Goal: Task Accomplishment & Management: Use online tool/utility

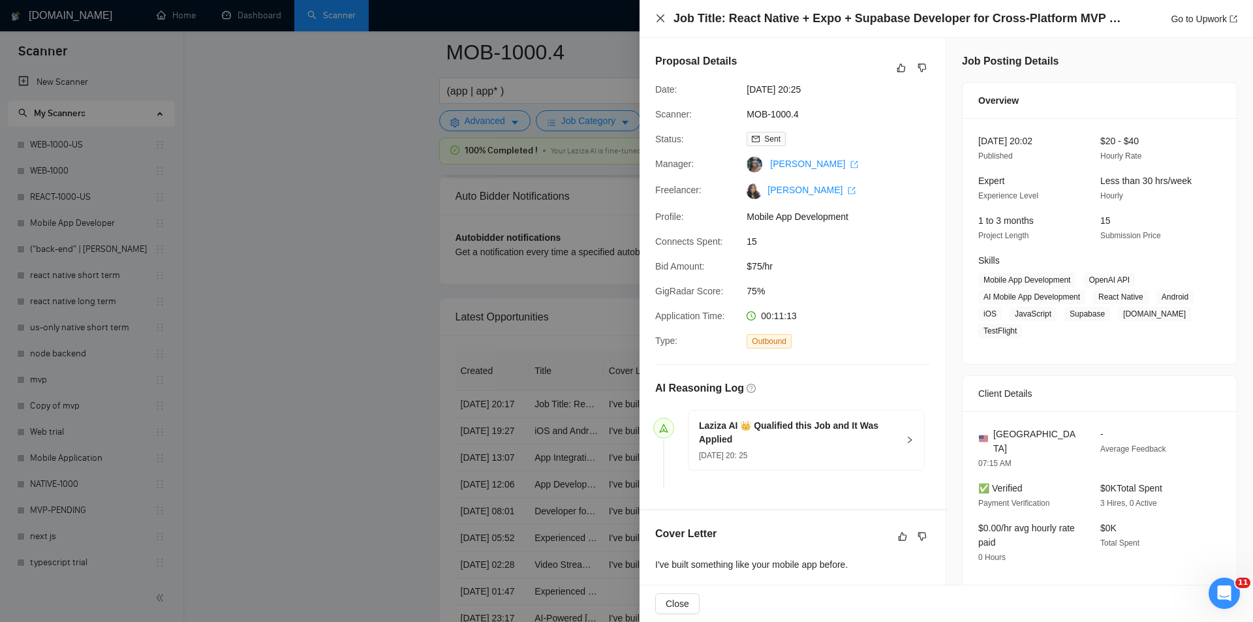
scroll to position [549, 0]
click at [660, 16] on icon "close" at bounding box center [660, 18] width 10 height 10
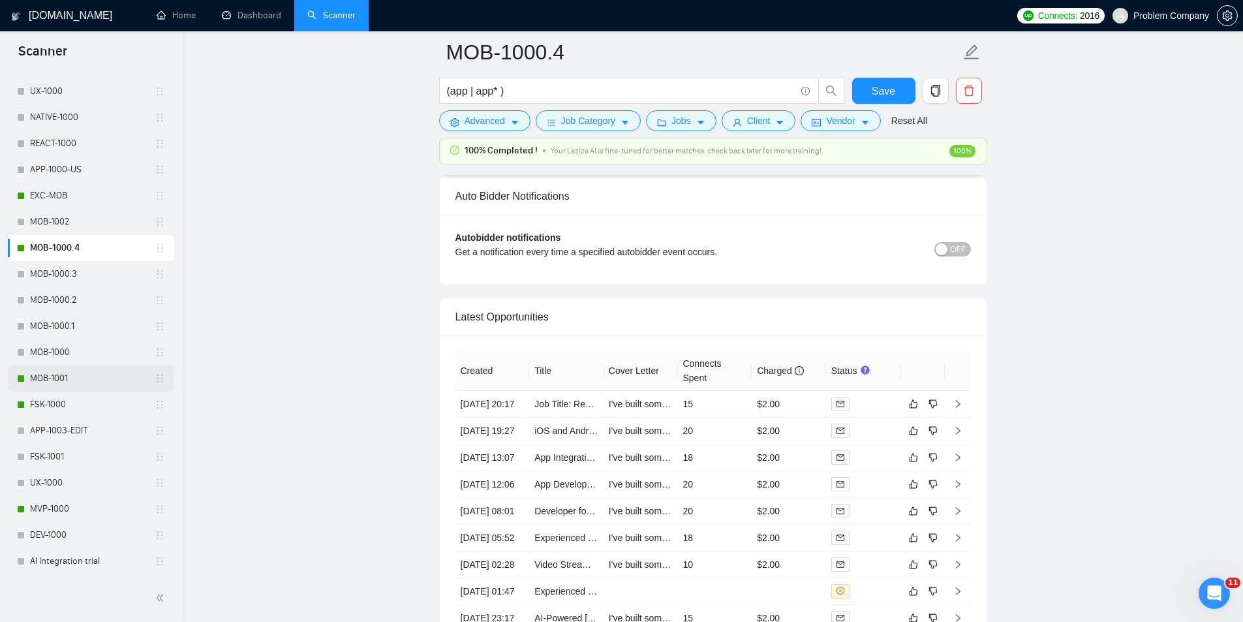
click at [58, 376] on link "MOB-1001" at bounding box center [92, 378] width 125 height 26
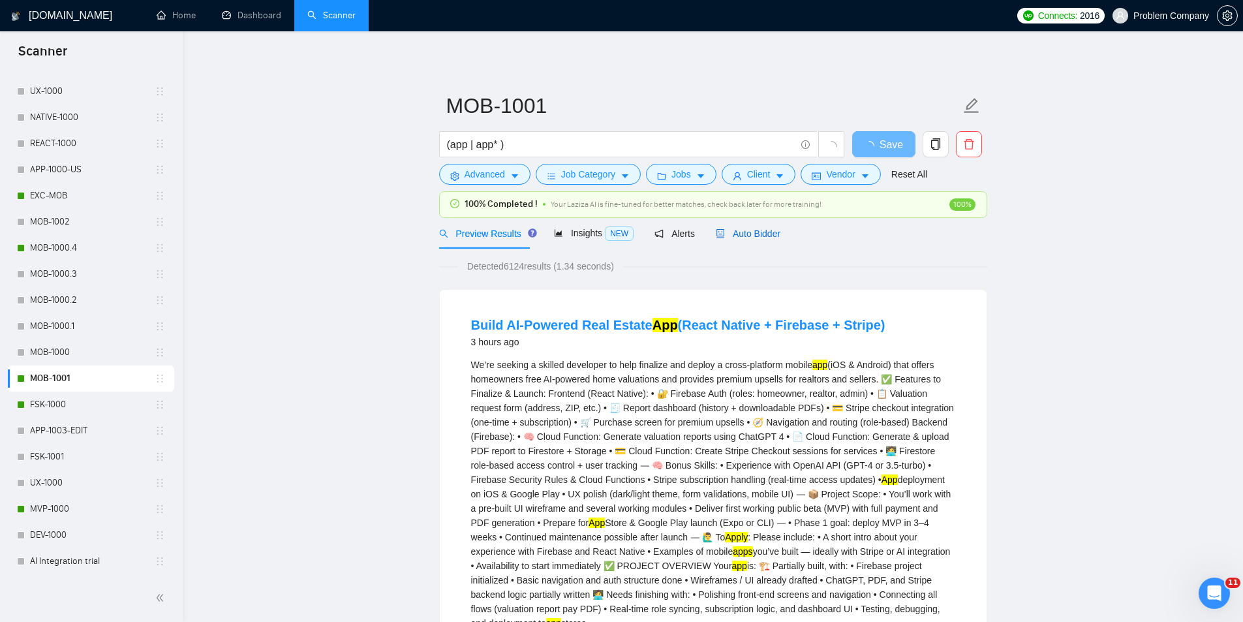
click at [750, 234] on span "Auto Bidder" at bounding box center [748, 233] width 65 height 10
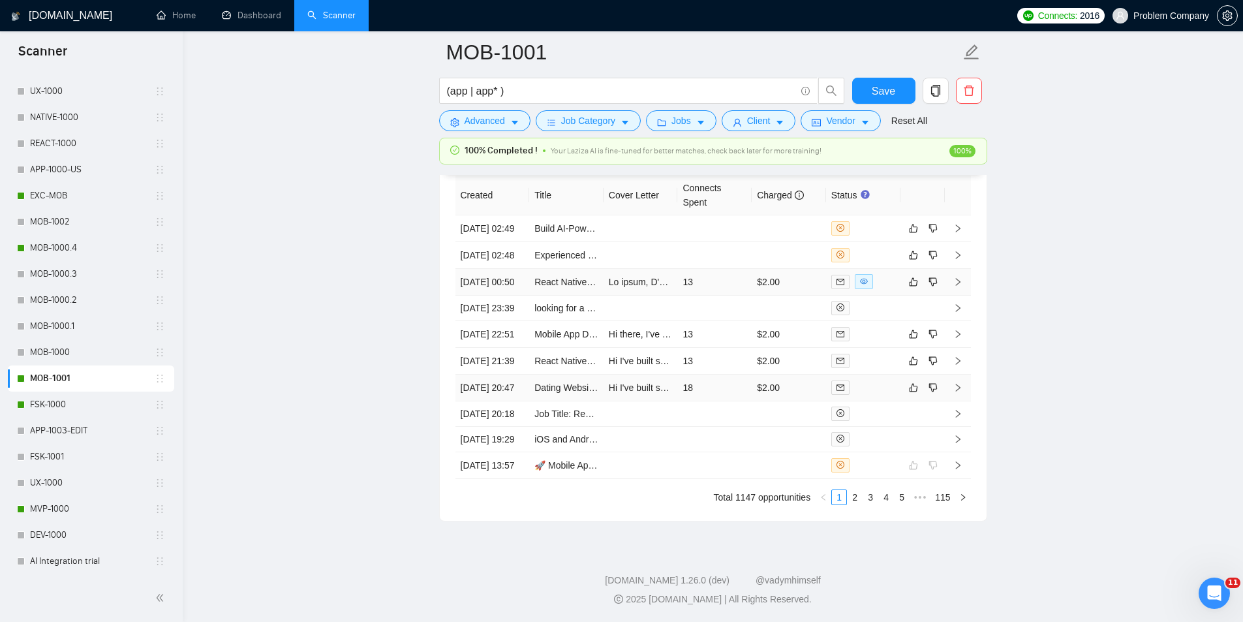
scroll to position [3359, 0]
click at [853, 504] on link "2" at bounding box center [854, 497] width 14 height 14
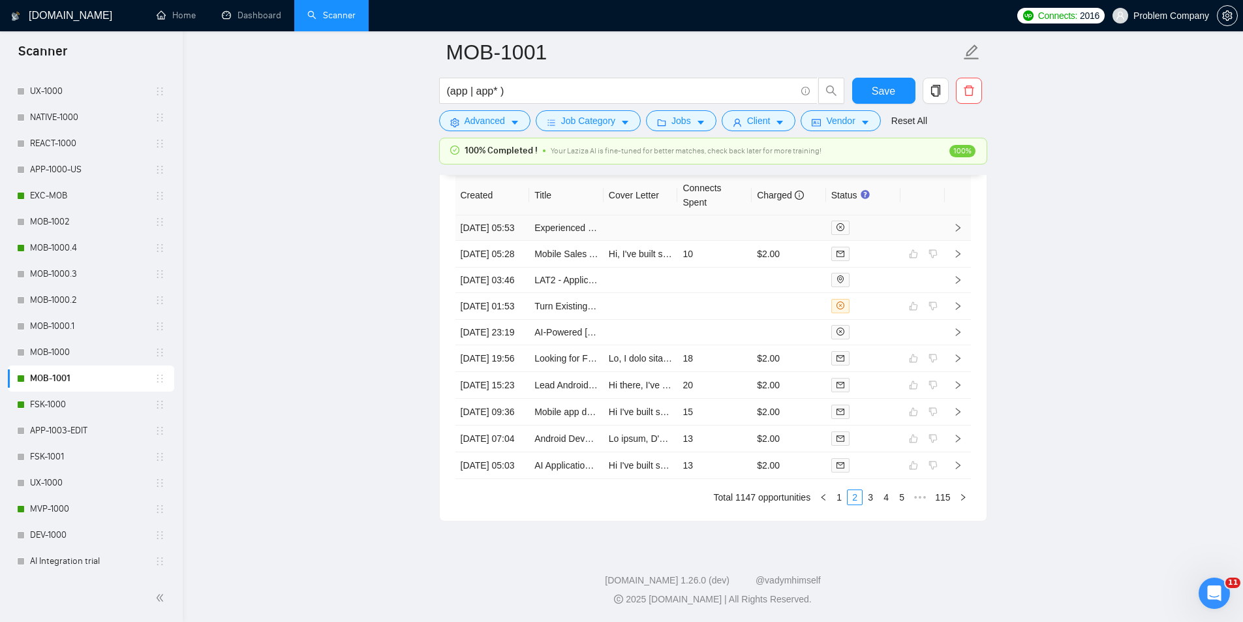
scroll to position [3314, 0]
click at [243, 21] on link "Dashboard" at bounding box center [251, 15] width 59 height 11
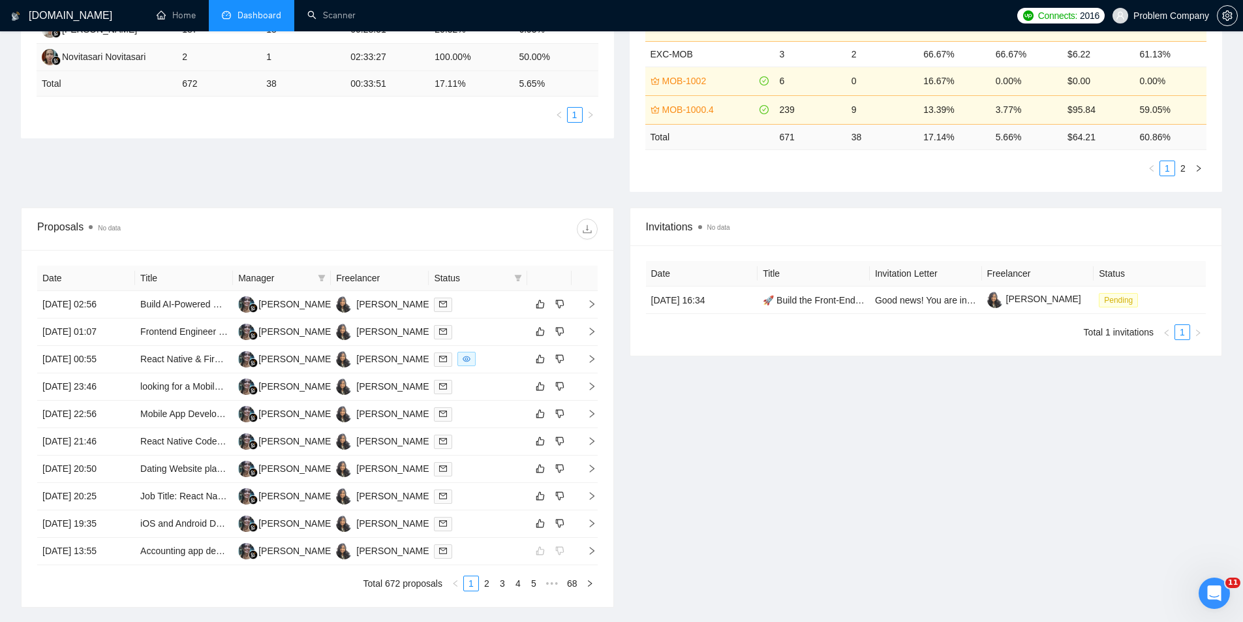
scroll to position [323, 0]
